Goal: Communication & Community: Answer question/provide support

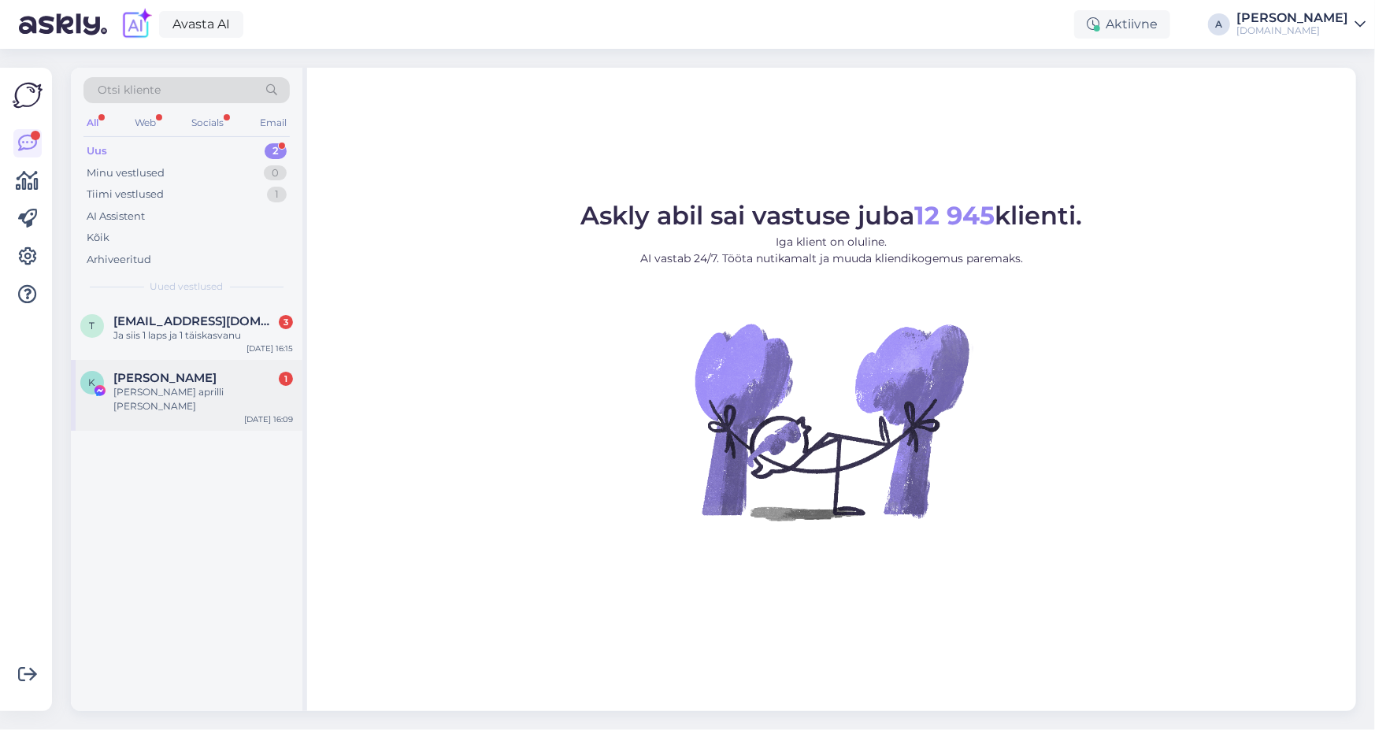
click at [211, 414] on div "K [PERSON_NAME] 1 Tere sooviks aprilli [PERSON_NAME] reisida [DATE] 16:09" at bounding box center [186, 395] width 231 height 71
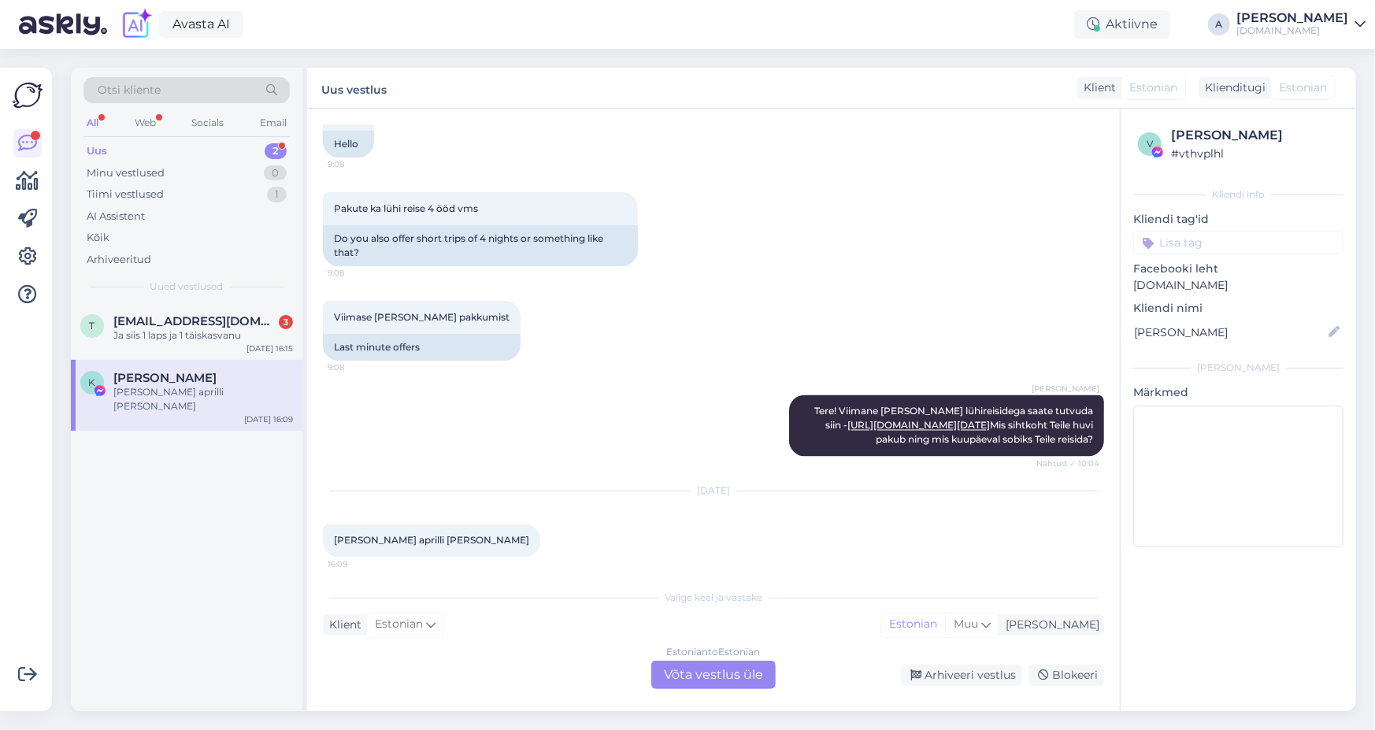
click at [754, 681] on div "Estonian to Estonian Võta vestlus üle" at bounding box center [713, 675] width 124 height 28
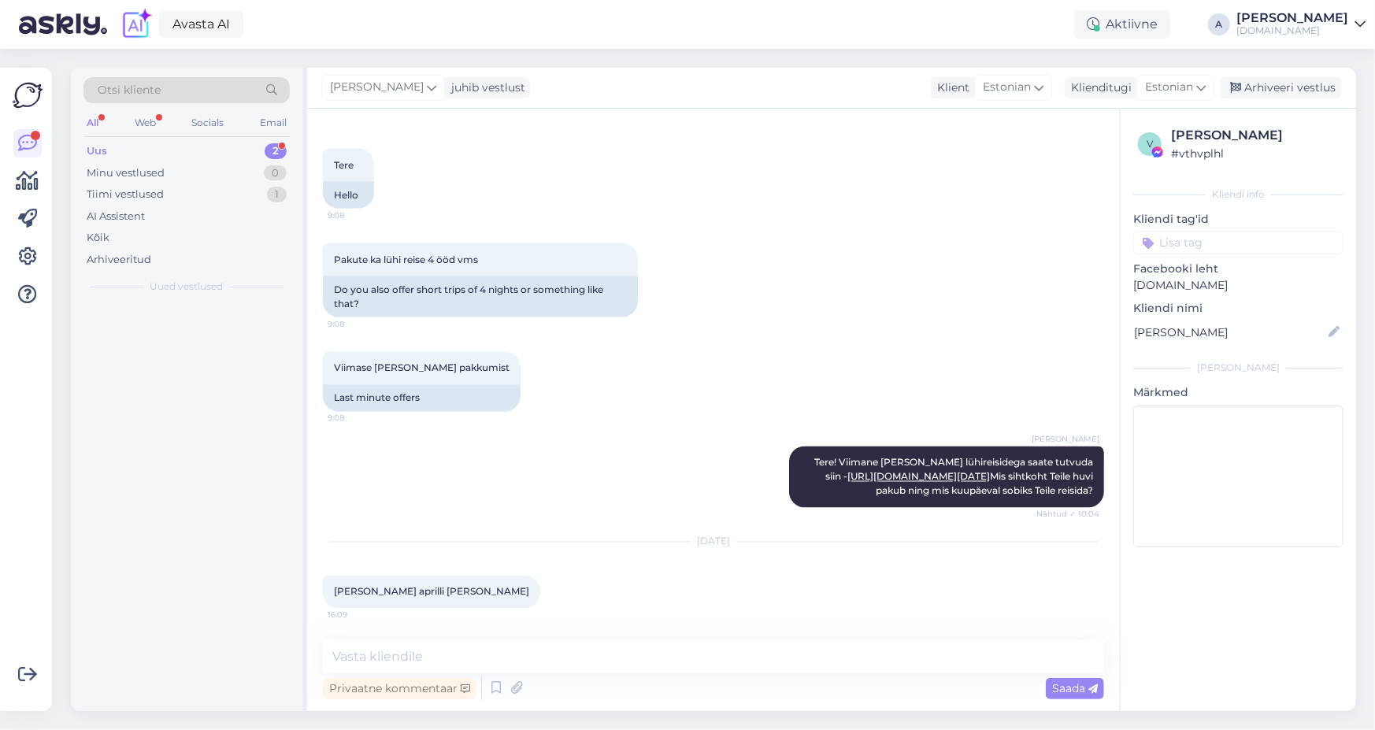
scroll to position [9225, 0]
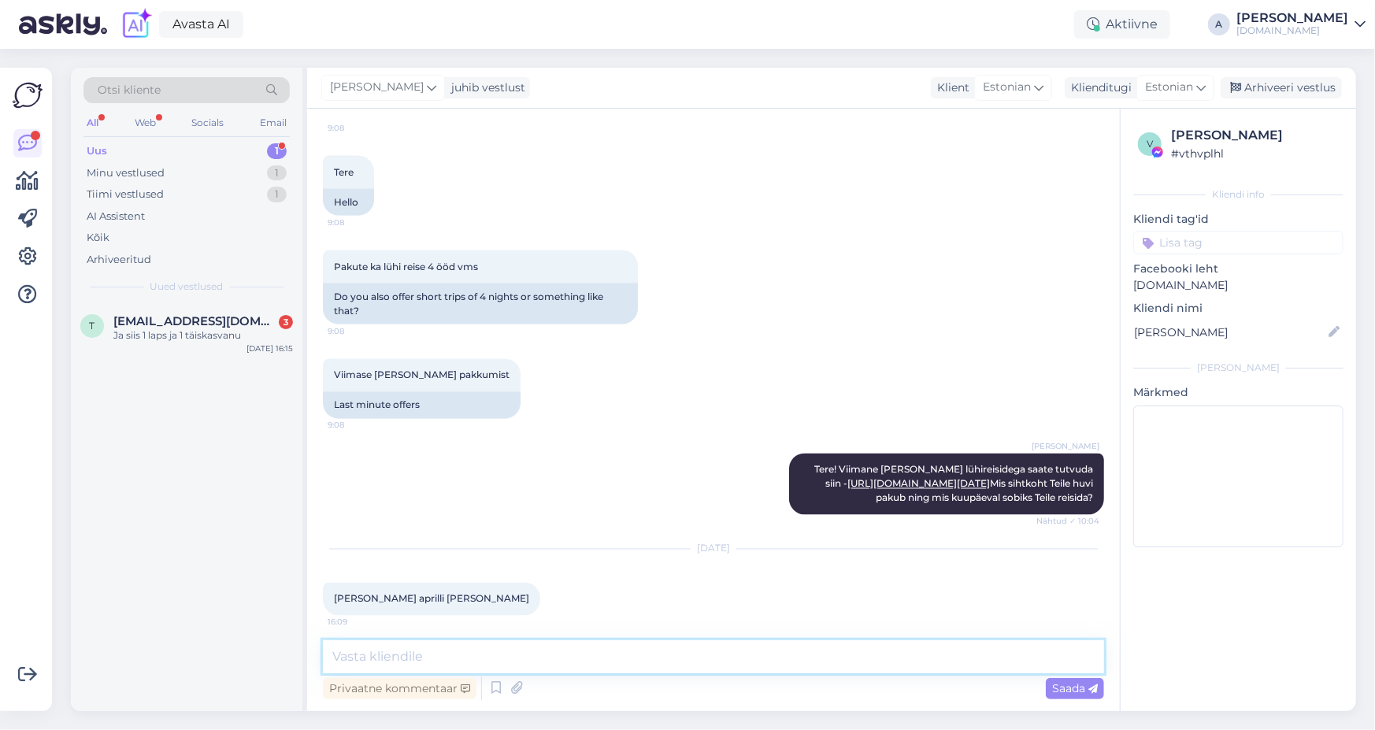
click at [734, 664] on textarea at bounding box center [713, 656] width 781 height 33
type textarea "t"
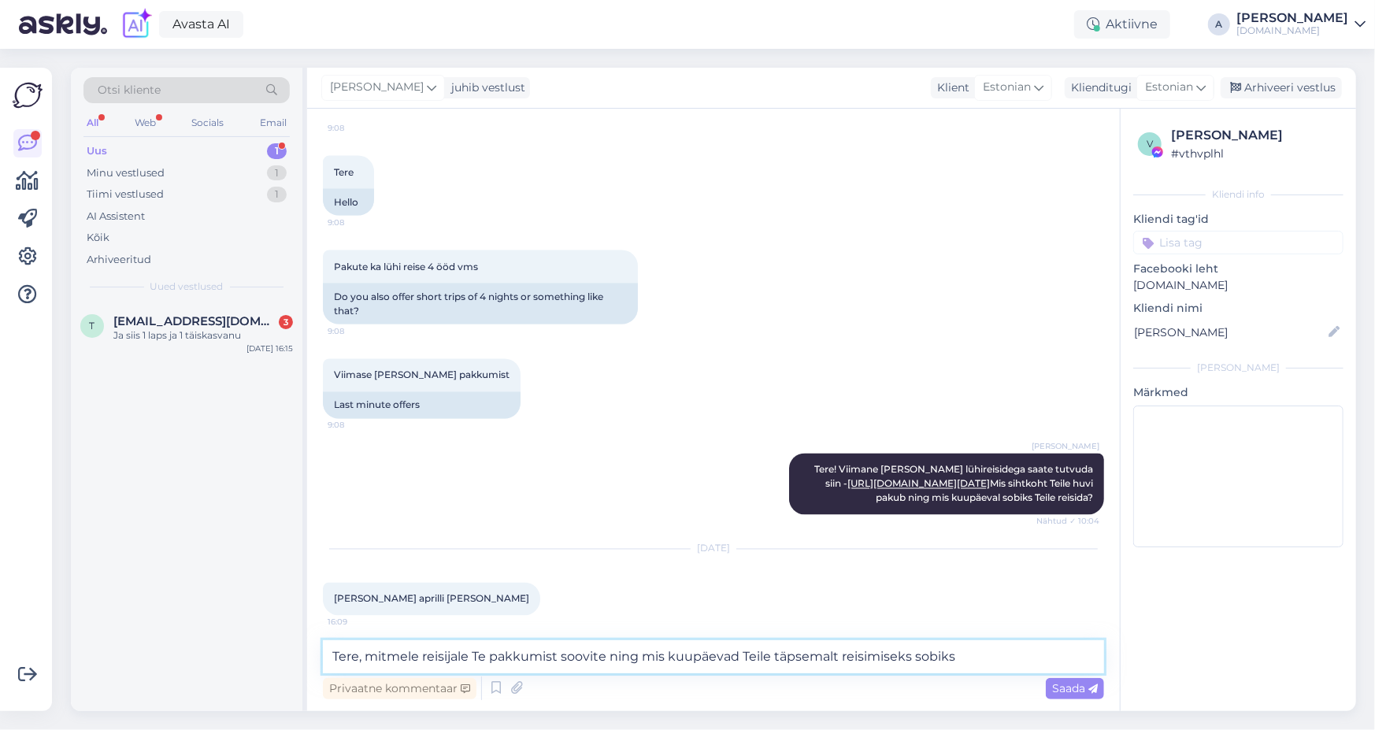
type textarea "Tere, mitmele reisijale Te pakkumist soovite ning mis kuupäevad Teile täpsemalt…"
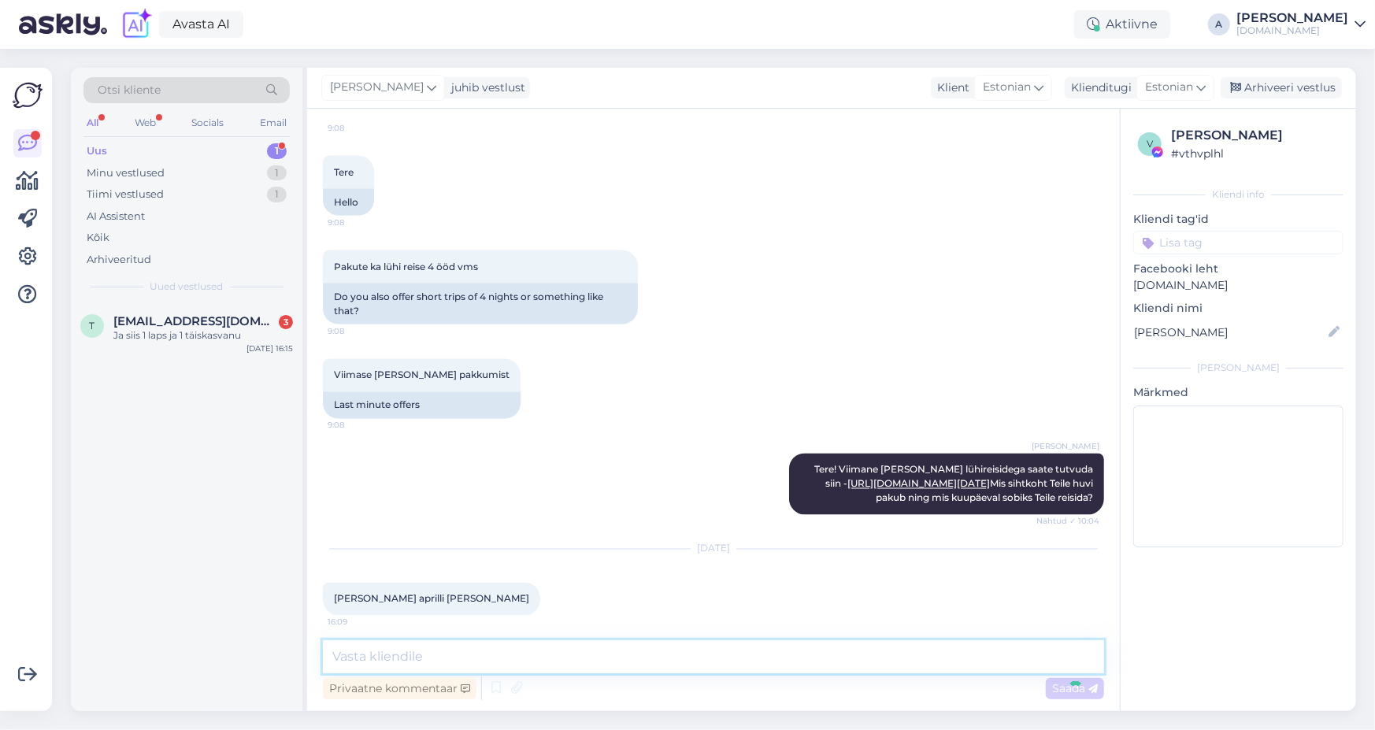
scroll to position [9307, 0]
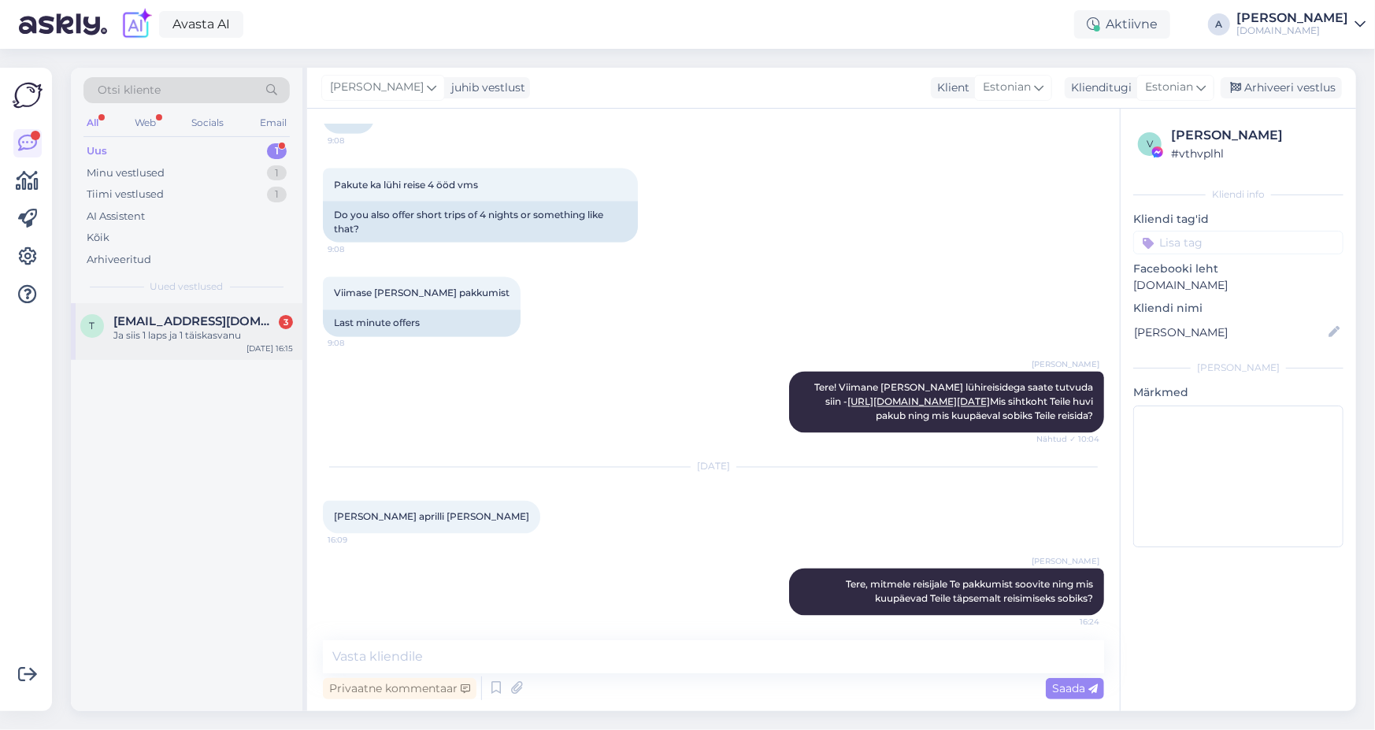
click at [138, 323] on span "[EMAIL_ADDRESS][DOMAIN_NAME]" at bounding box center [195, 321] width 164 height 14
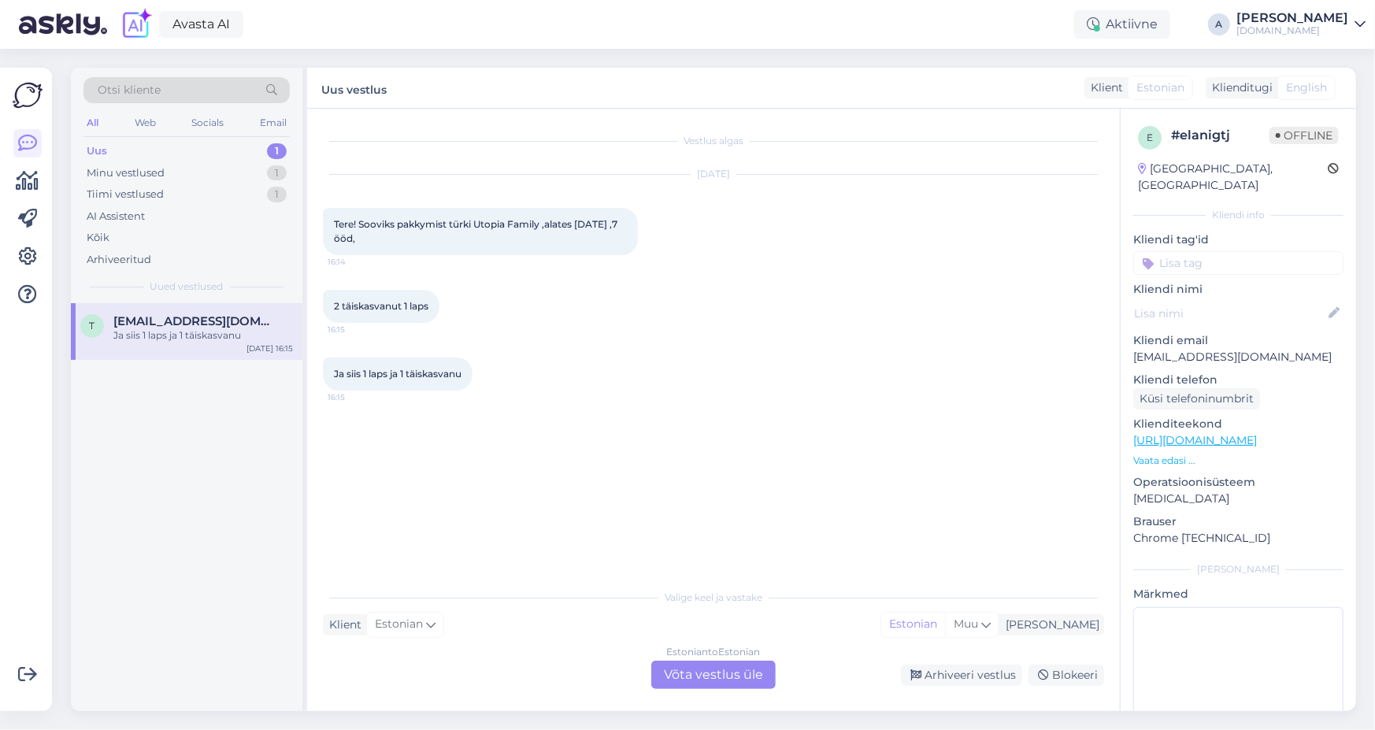
click at [709, 681] on div "Estonian to Estonian Võta vestlus üle" at bounding box center [713, 675] width 124 height 28
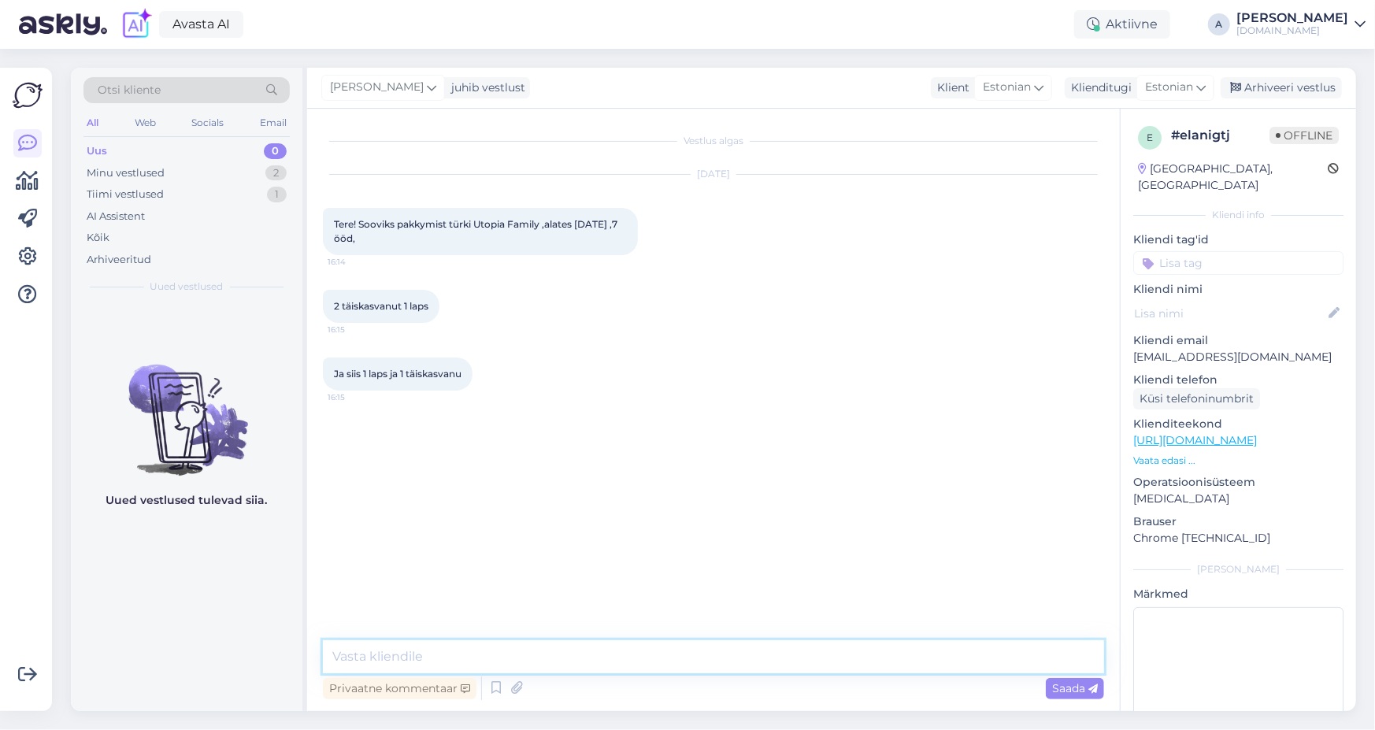
click at [684, 662] on textarea at bounding box center [713, 656] width 781 height 33
type textarea "Tere, palun täpsustage ka lapse vanus."
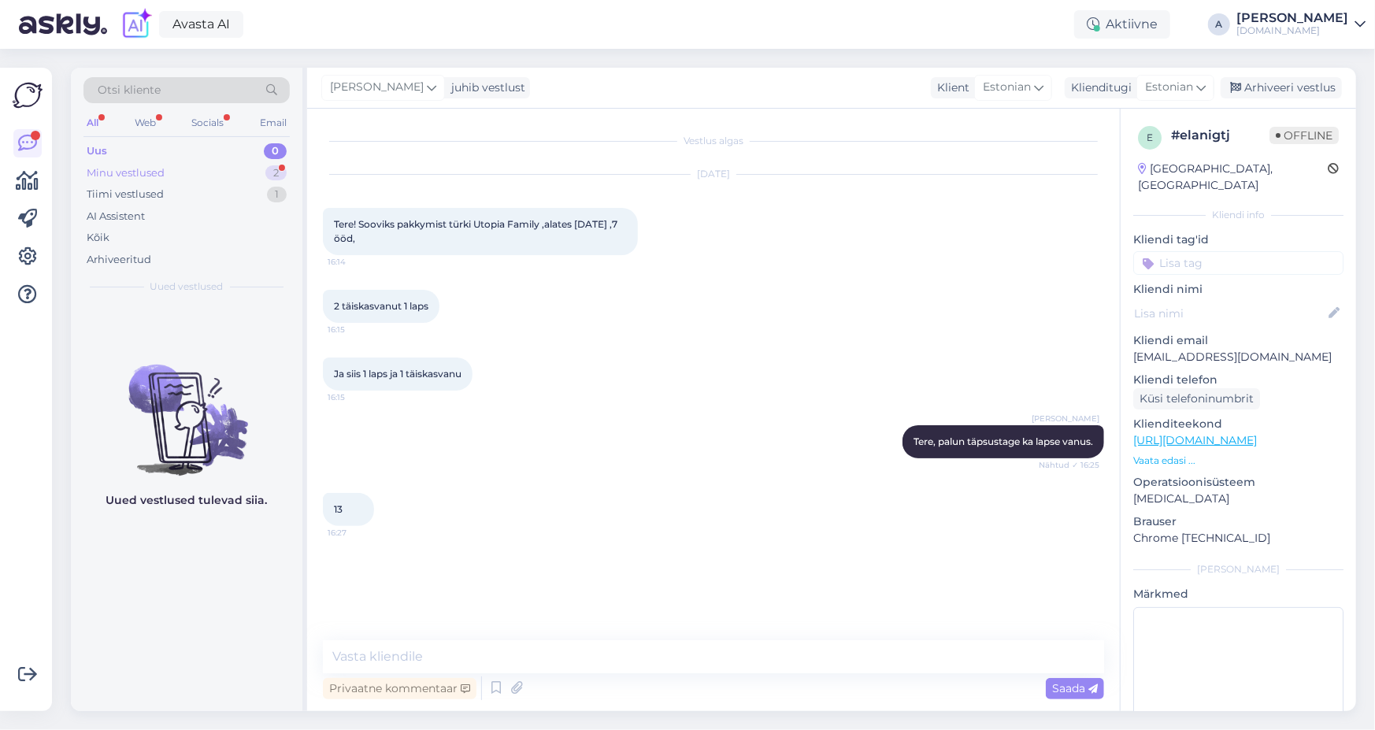
click at [274, 165] on div "2" at bounding box center [275, 173] width 21 height 16
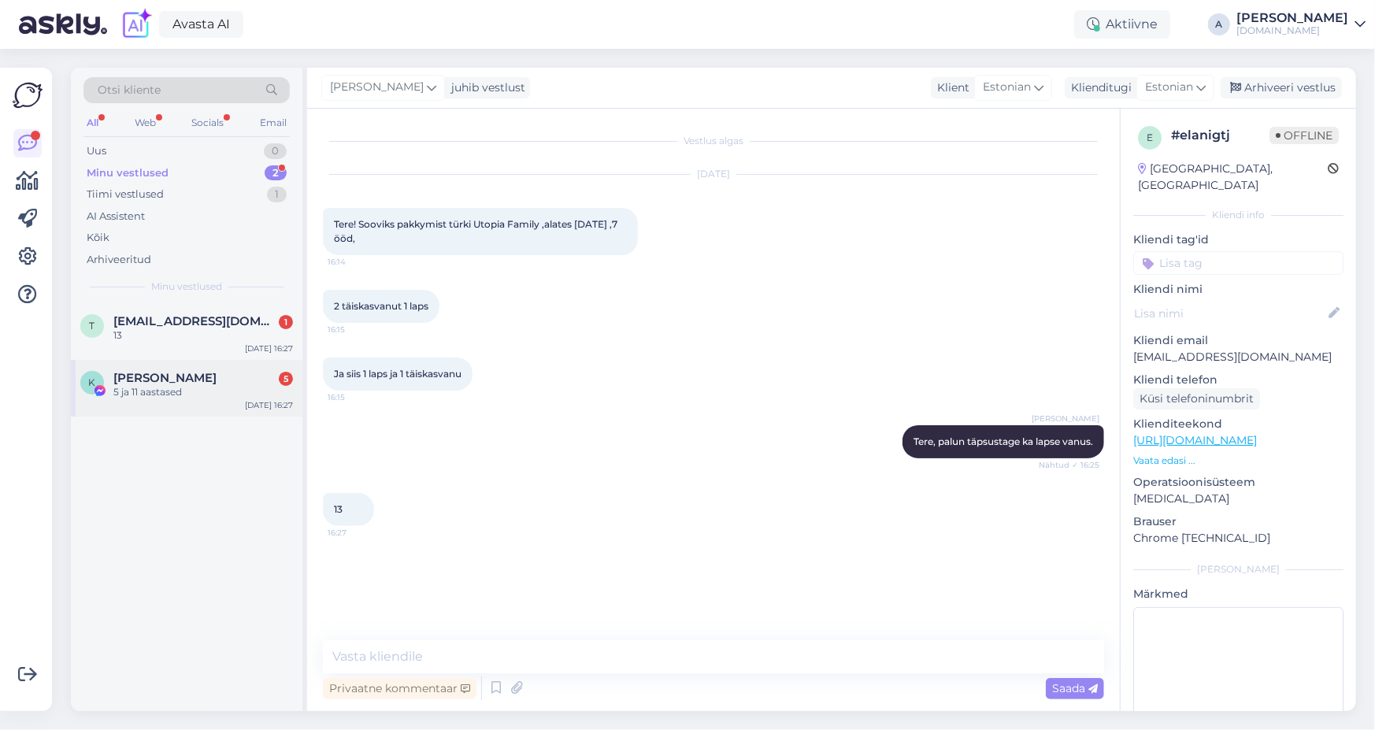
click at [231, 377] on div "[PERSON_NAME] 5" at bounding box center [203, 378] width 180 height 14
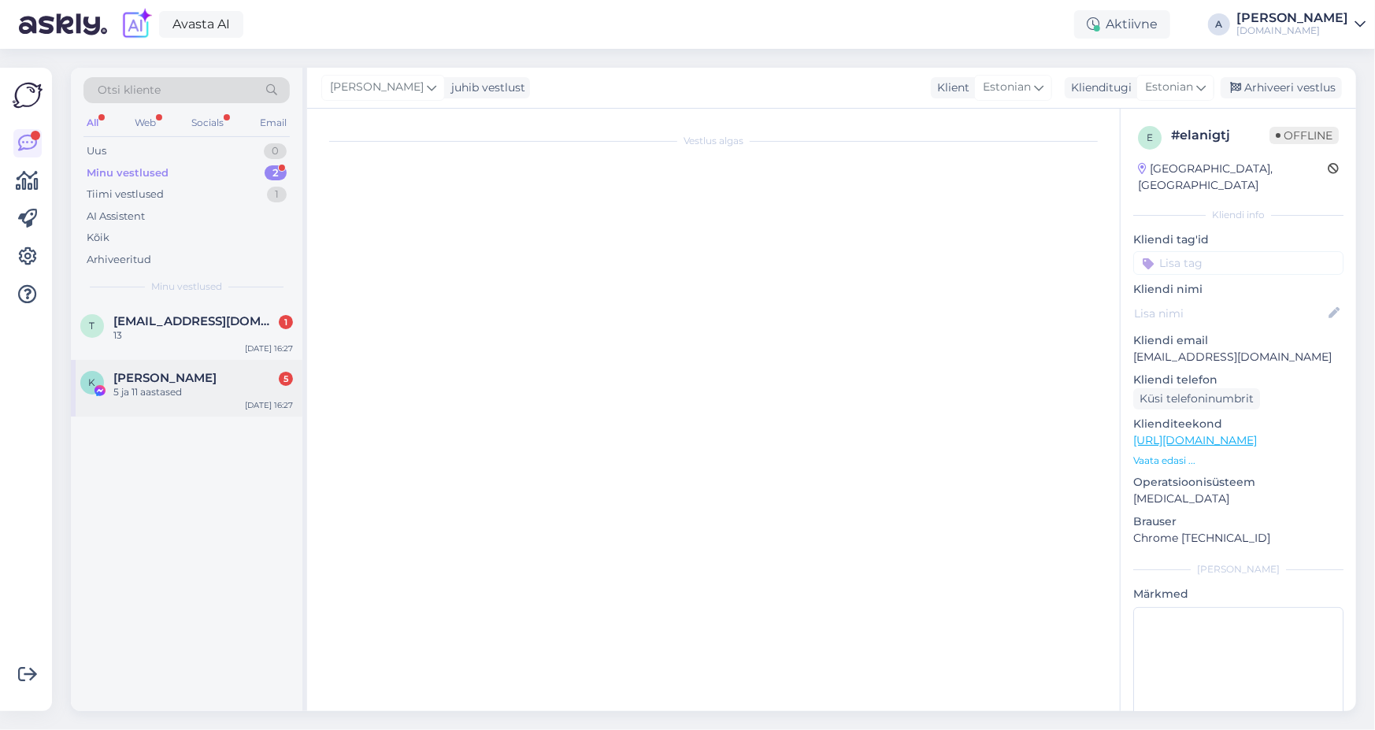
scroll to position [9127, 0]
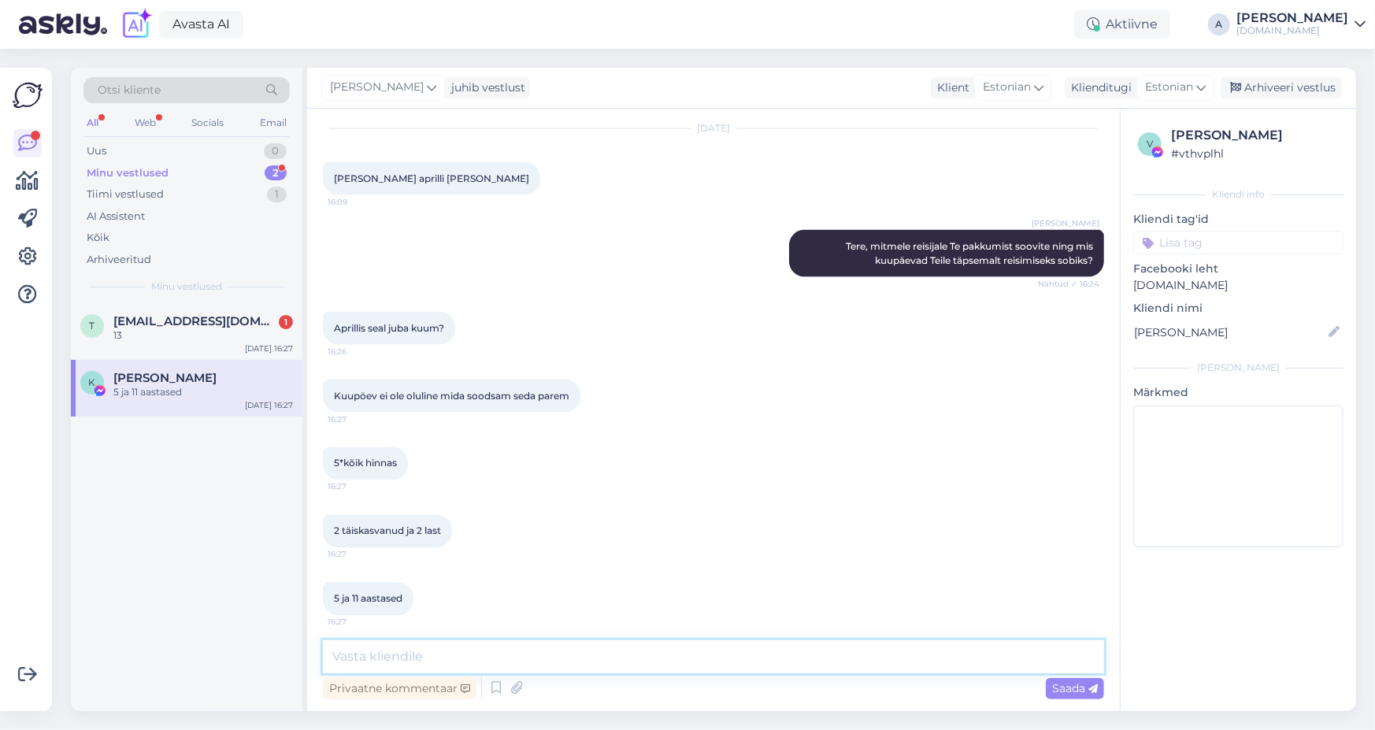
click at [531, 654] on textarea at bounding box center [713, 656] width 781 height 33
type textarea "Mis eelarve piires parimad pakkumised võiksime Teile sata?"
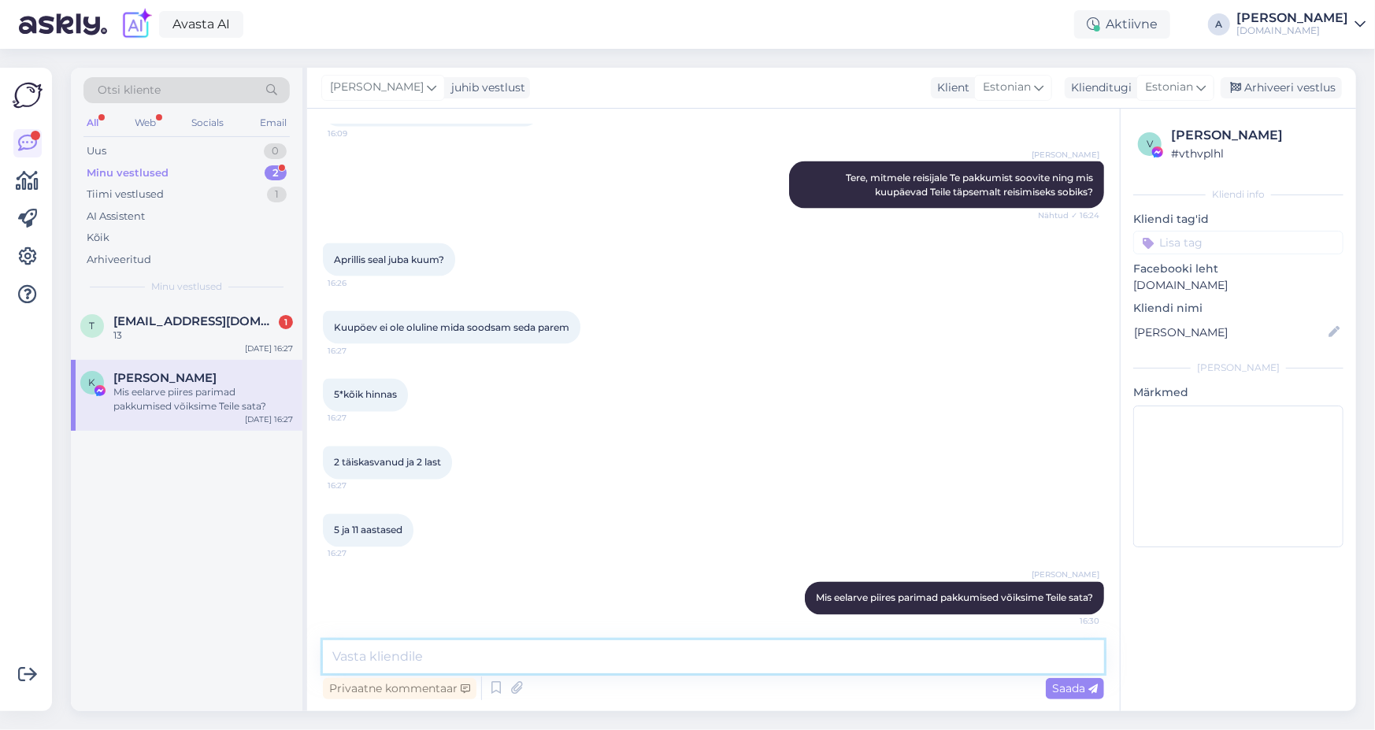
click at [831, 650] on textarea at bounding box center [713, 656] width 781 height 33
paste textarea "[URL][DOMAIN_NAME][DATE]"
type textarea "Egiptuse reiside aprillikuu hinnaklassi näete siit: [URL][DOMAIN_NAME][DATE]"
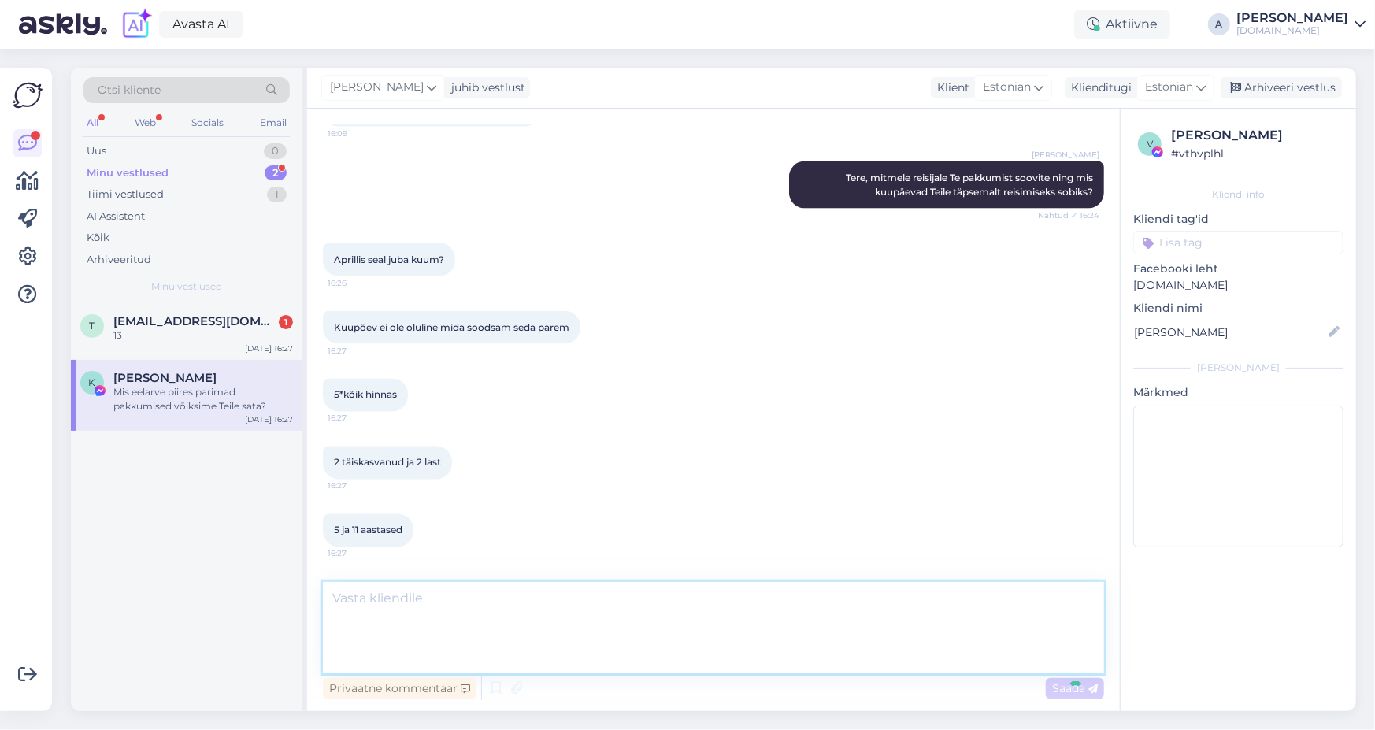
scroll to position [9348, 0]
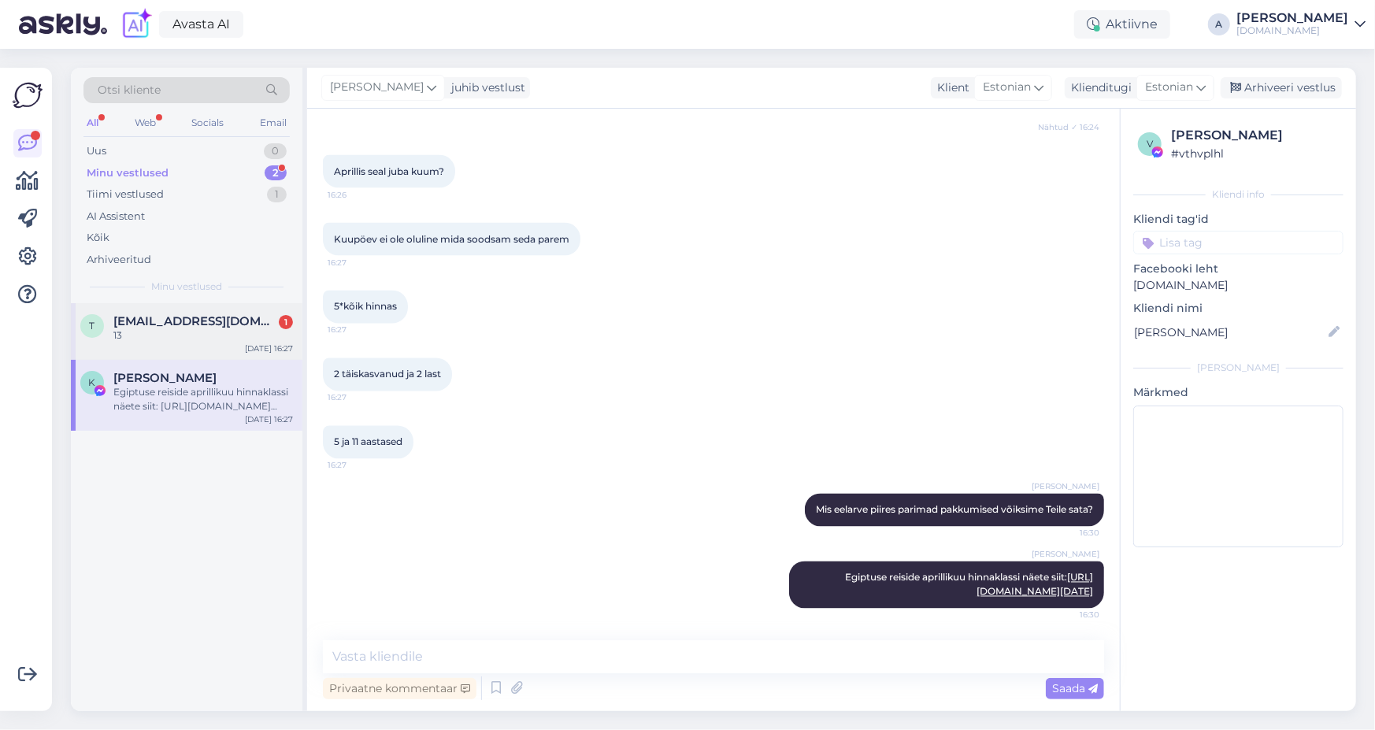
click at [216, 325] on span "[EMAIL_ADDRESS][DOMAIN_NAME]" at bounding box center [195, 321] width 164 height 14
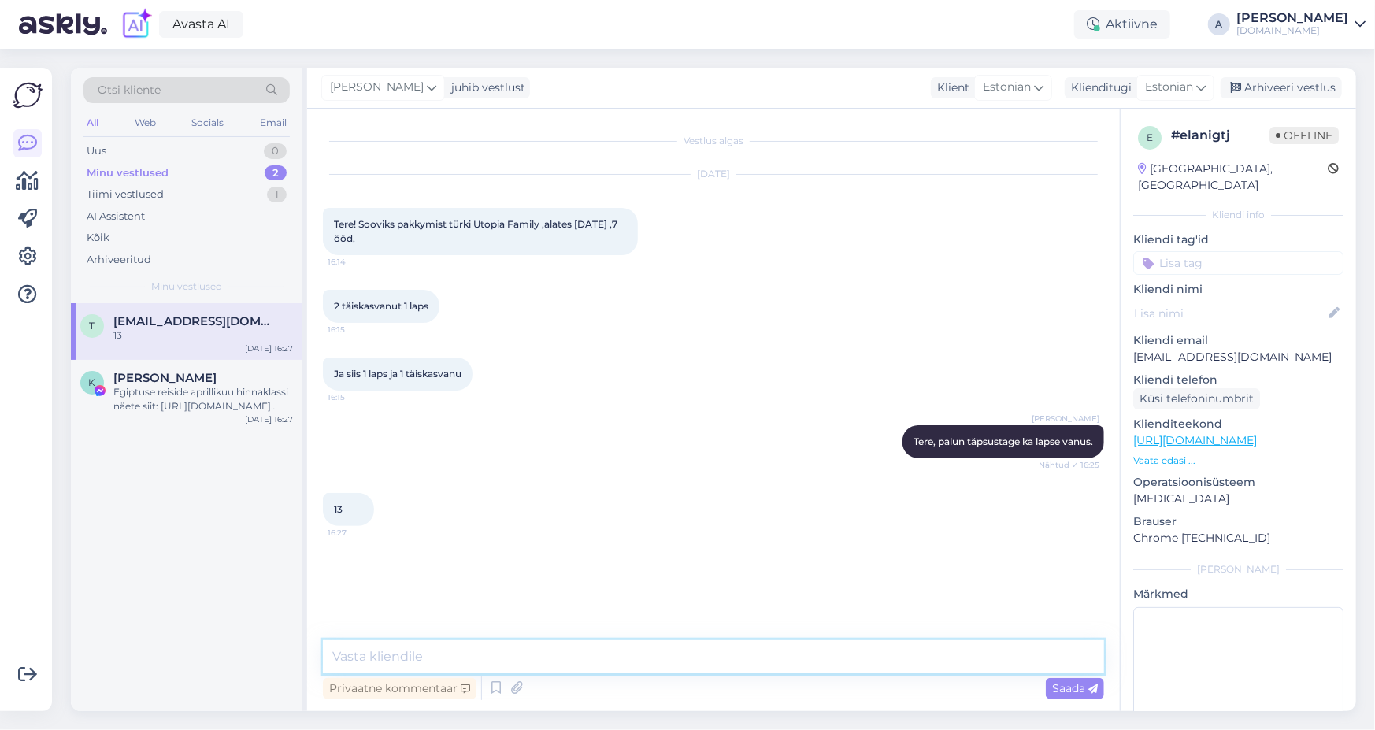
click at [552, 652] on textarea at bounding box center [713, 656] width 781 height 33
type textarea "Vaatame [PERSON_NAME] saadame pakkumise emailile :)"
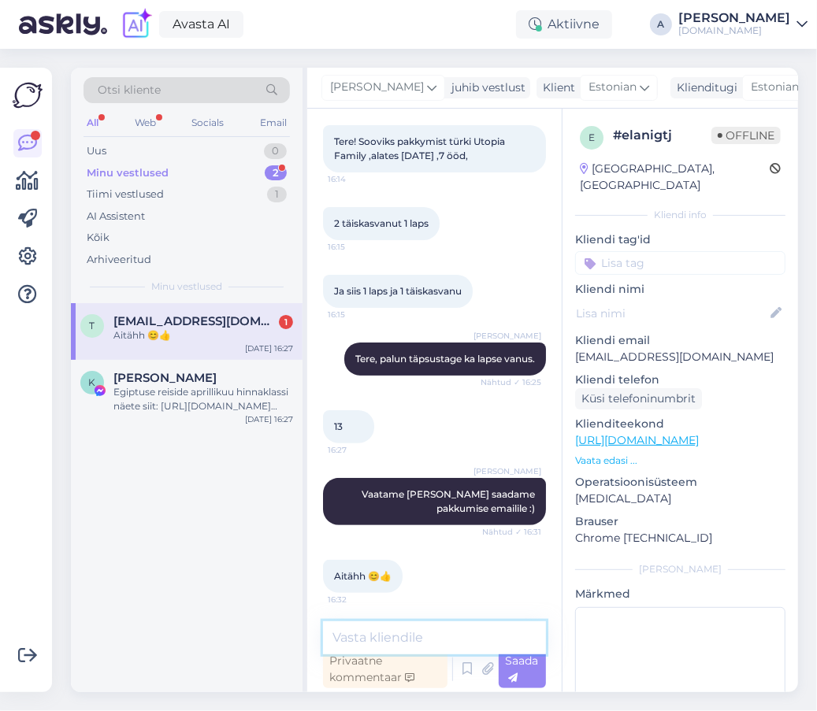
scroll to position [86, 0]
